Goal: Task Accomplishment & Management: Complete application form

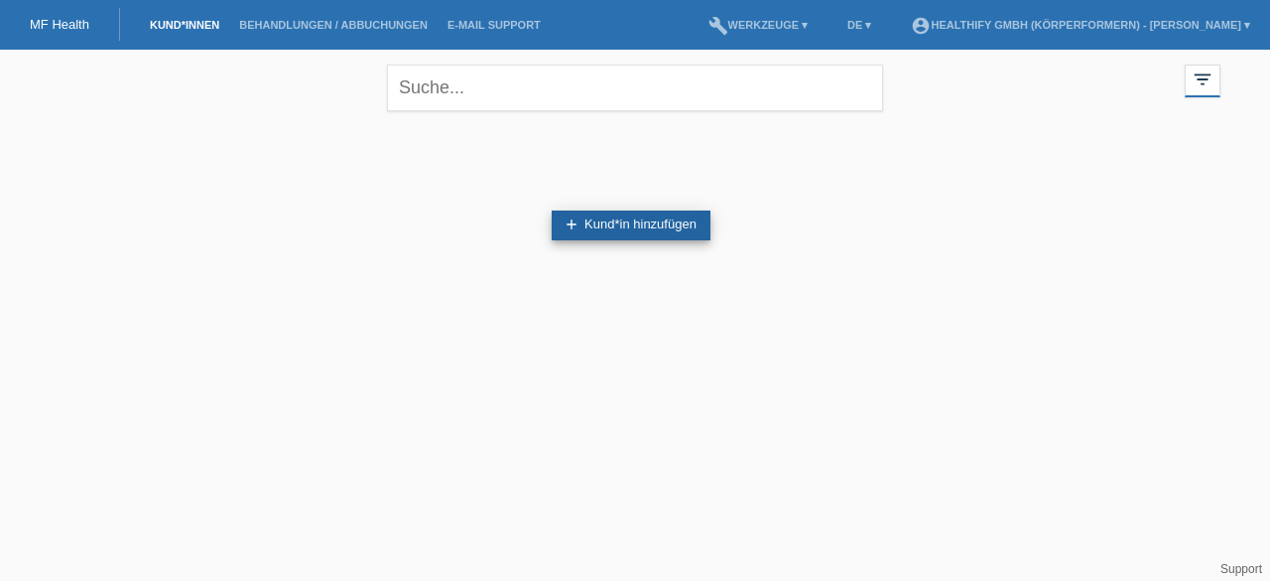
click at [590, 231] on link "add Kund*in hinzufügen" at bounding box center [631, 225] width 159 height 30
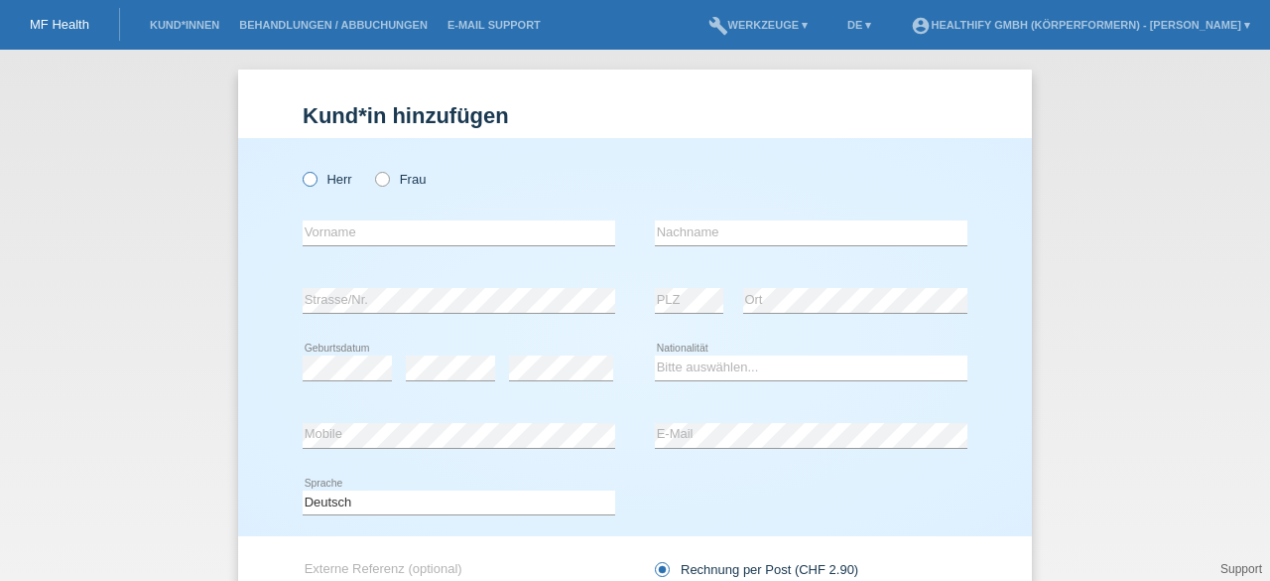
click at [309, 185] on label "Herr" at bounding box center [328, 179] width 50 height 15
click at [309, 185] on input "Herr" at bounding box center [309, 178] width 13 height 13
radio input "true"
click at [331, 241] on input "text" at bounding box center [459, 232] width 313 height 25
type input "[PERSON_NAME]"
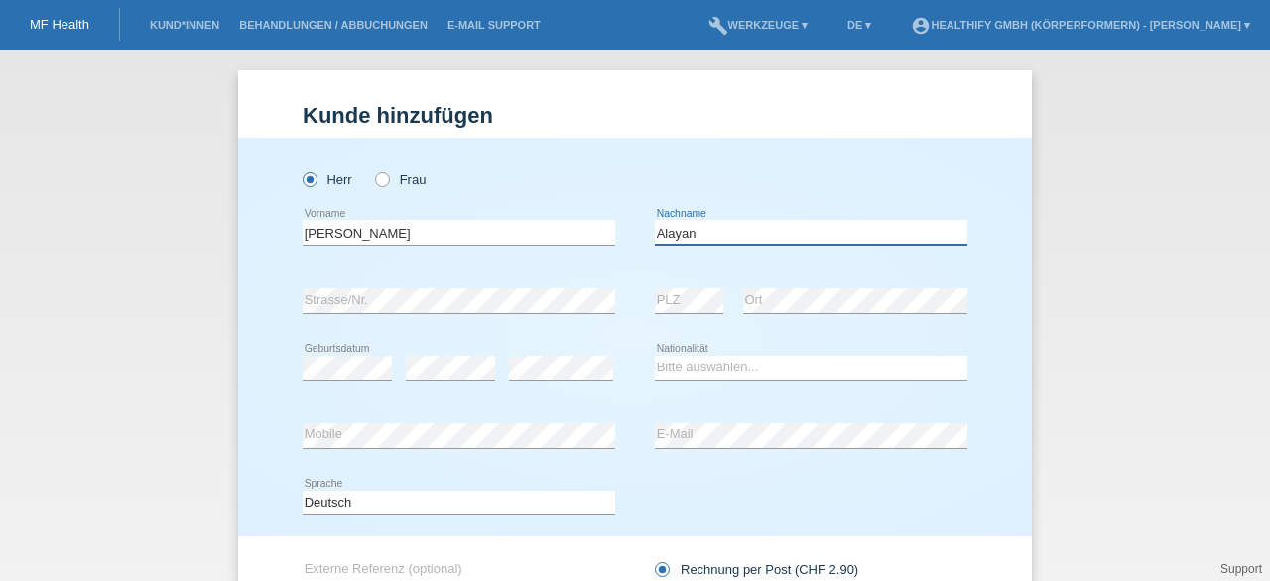
type input "Alayan"
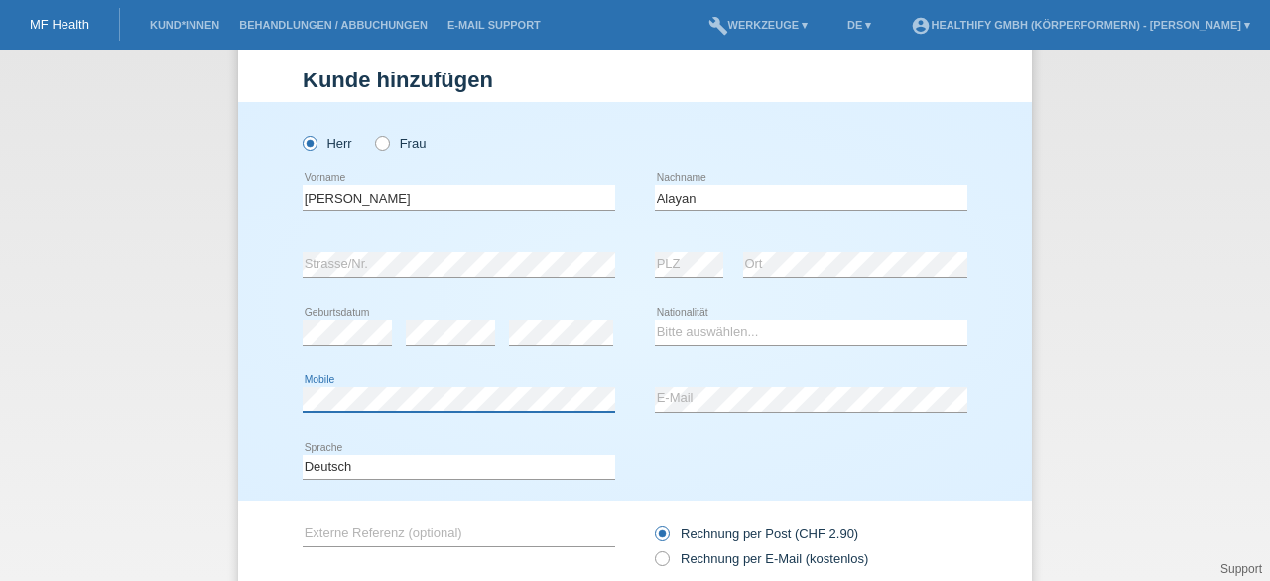
scroll to position [43, 0]
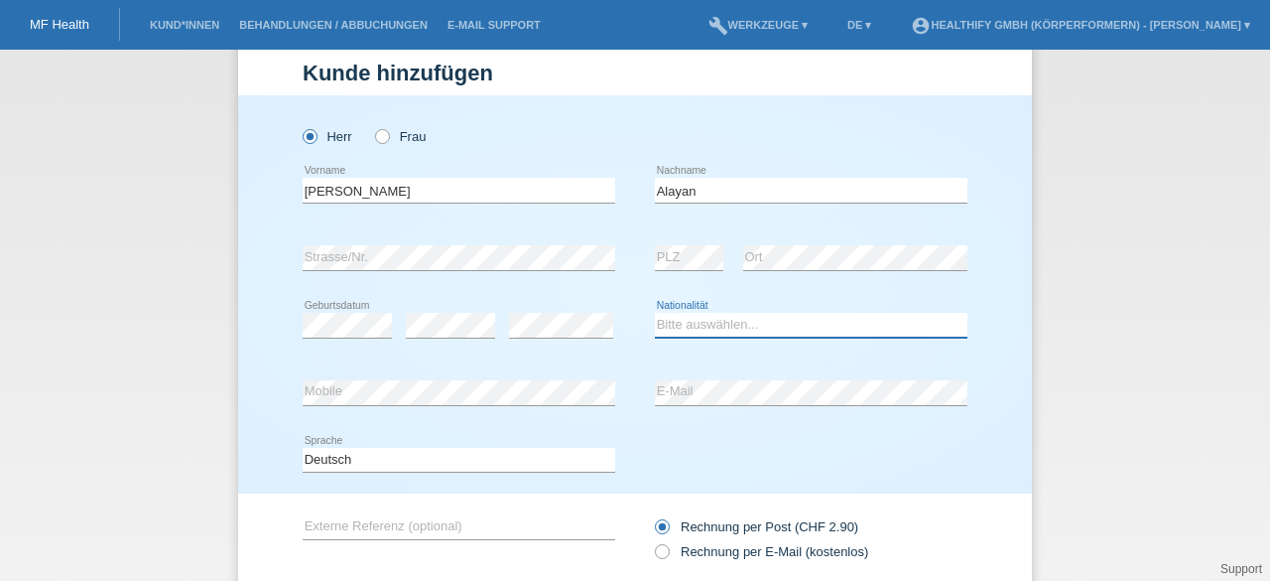
click at [705, 322] on select "Bitte auswählen... [GEOGRAPHIC_DATA] [GEOGRAPHIC_DATA] [GEOGRAPHIC_DATA] [GEOGR…" at bounding box center [811, 325] width 313 height 24
select select "CH"
click at [655, 313] on select "Bitte auswählen... [GEOGRAPHIC_DATA] [GEOGRAPHIC_DATA] [GEOGRAPHIC_DATA] [GEOGR…" at bounding box center [811, 325] width 313 height 24
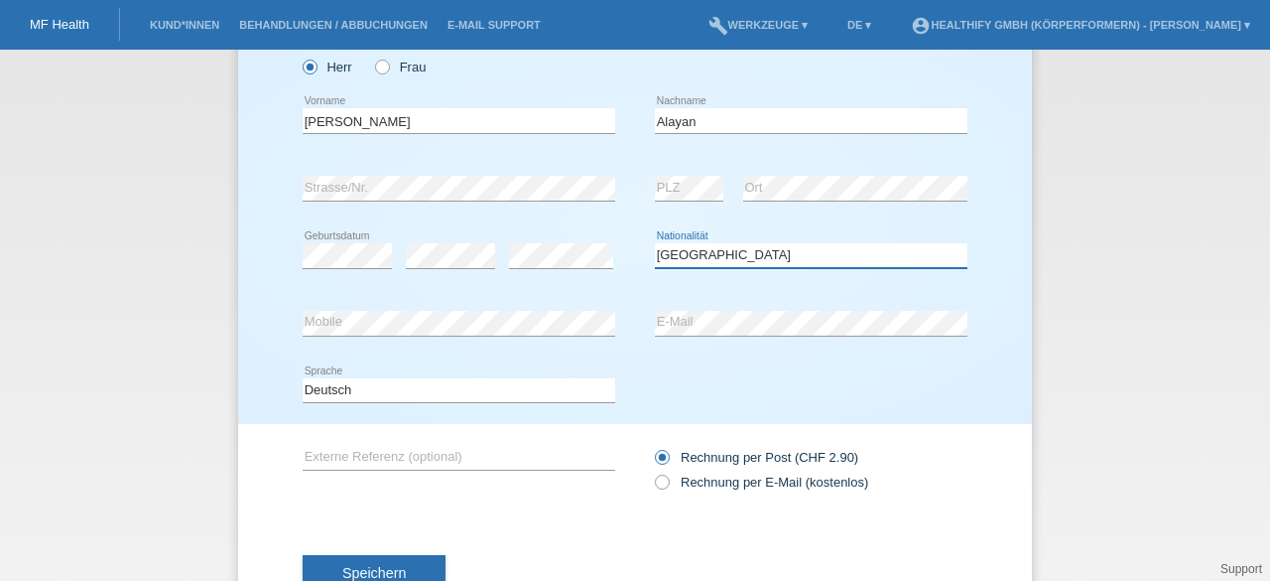
scroll to position [117, 0]
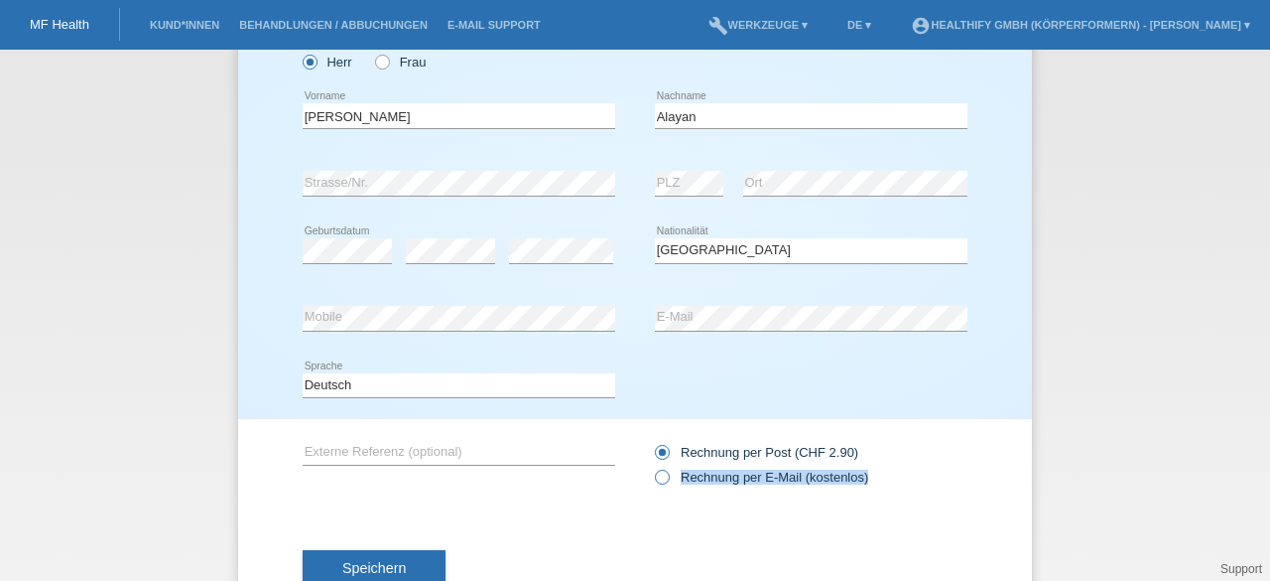
drag, startPoint x: 677, startPoint y: 487, endPoint x: 668, endPoint y: 478, distance: 12.6
click at [668, 478] on div "Rechnung per Post (CHF 2.90) Rechnung per E-Mail (kostenlos)" at bounding box center [811, 465] width 313 height 50
click at [668, 478] on label "Rechnung per E-Mail (kostenlos)" at bounding box center [761, 476] width 213 height 15
click at [668, 478] on input "Rechnung per E-Mail (kostenlos)" at bounding box center [661, 481] width 13 height 25
radio input "true"
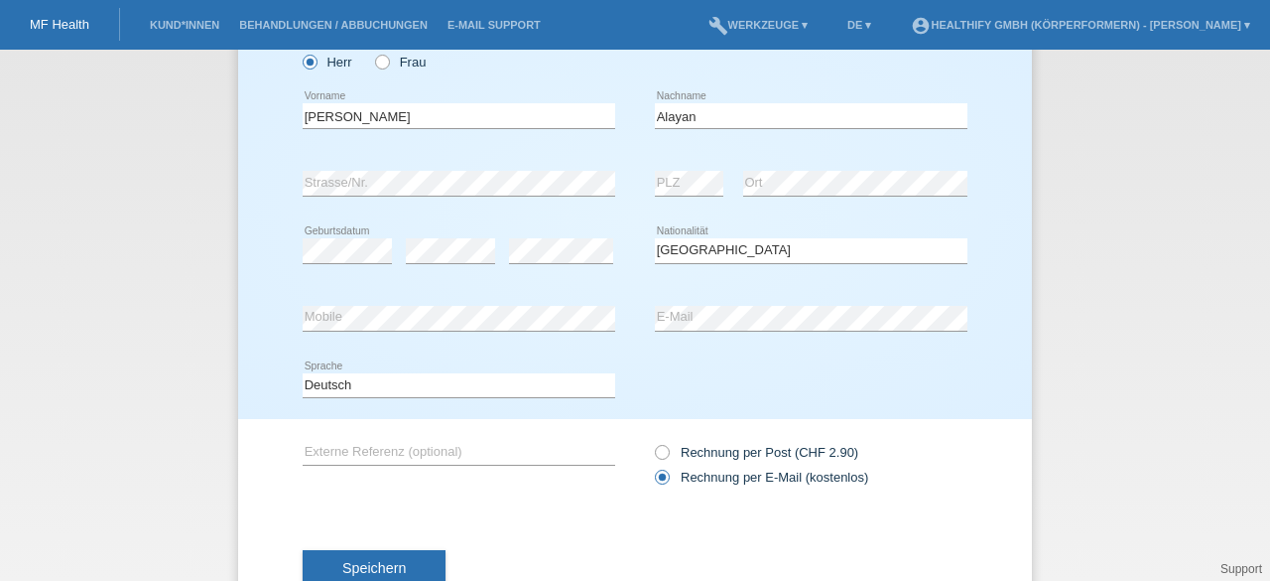
click at [554, 496] on div "error Externe Referenz (optional) Rechnung per Post (CHF 2.90)" at bounding box center [635, 464] width 665 height 91
